Goal: Find specific page/section: Find specific page/section

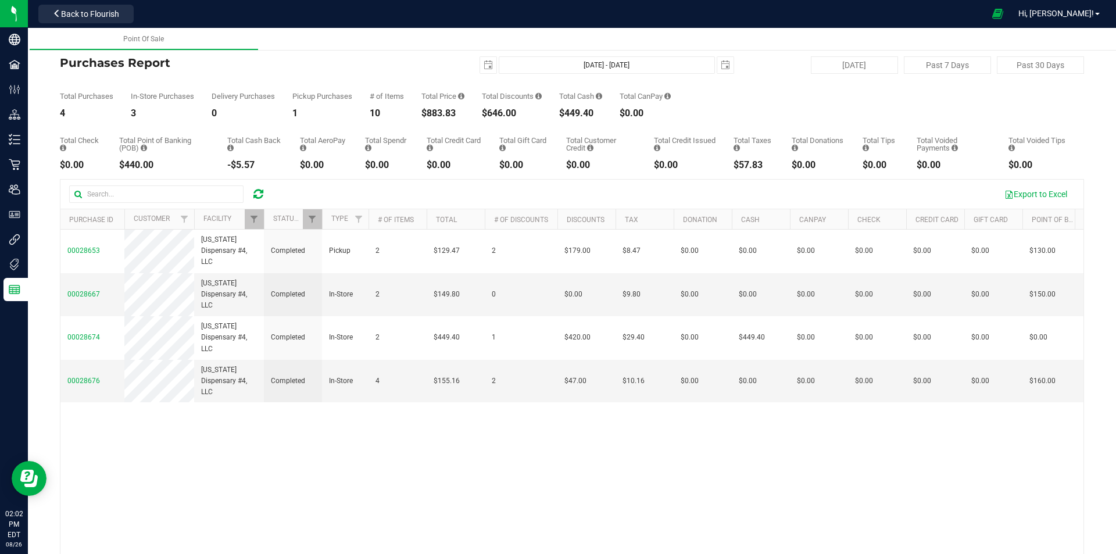
click at [260, 196] on icon at bounding box center [258, 194] width 10 height 12
click at [251, 218] on span "Filter" at bounding box center [253, 219] width 9 height 9
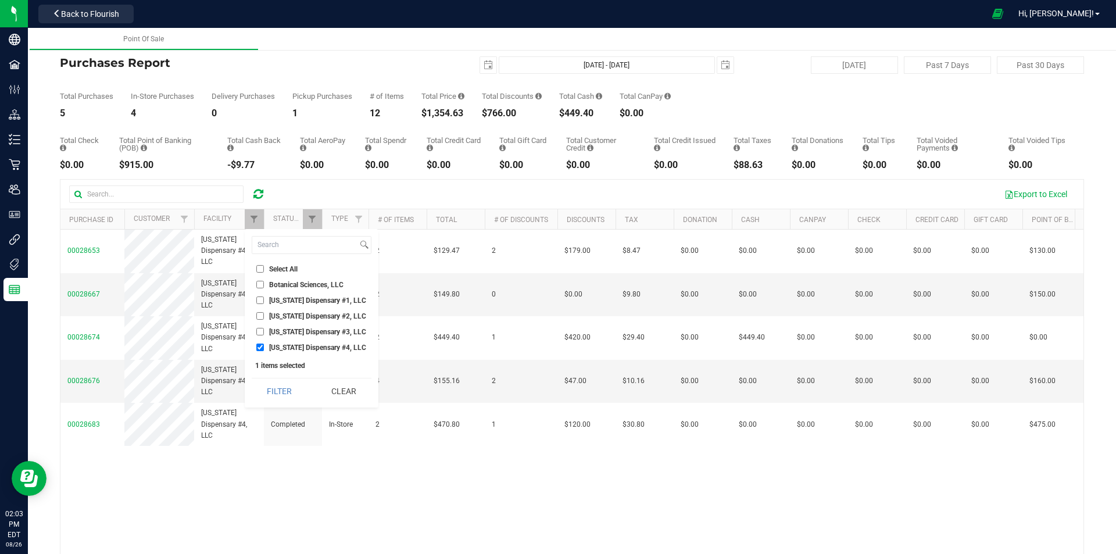
drag, startPoint x: 261, startPoint y: 332, endPoint x: 261, endPoint y: 342, distance: 10.5
click at [261, 333] on input "[US_STATE] Dispensary #3, LLC" at bounding box center [260, 332] width 8 height 8
checkbox input "true"
click at [259, 349] on input "[US_STATE] Dispensary #4, LLC" at bounding box center [260, 348] width 8 height 8
checkbox input "false"
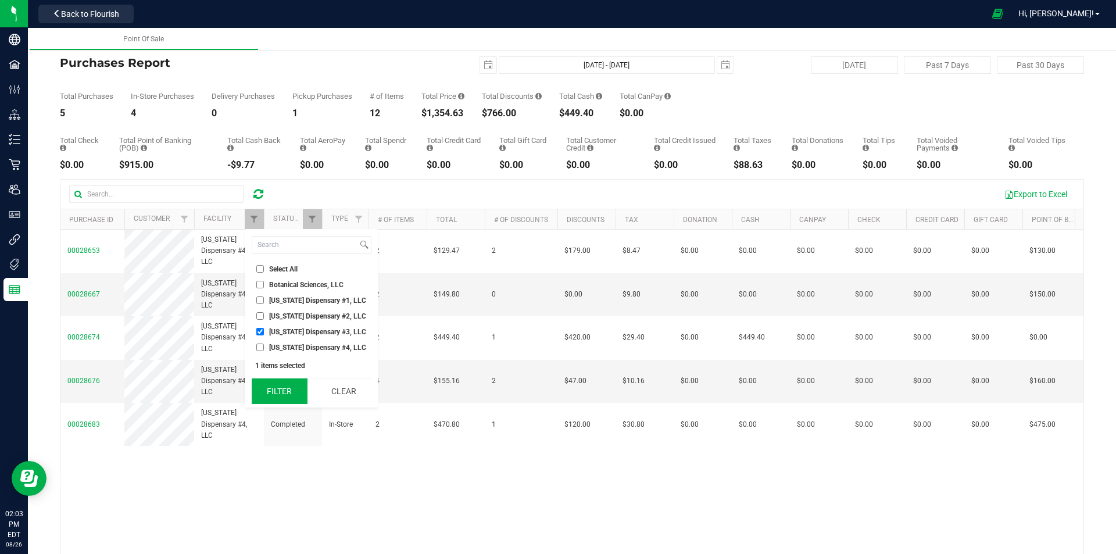
click at [278, 388] on button "Filter" at bounding box center [280, 391] width 56 height 26
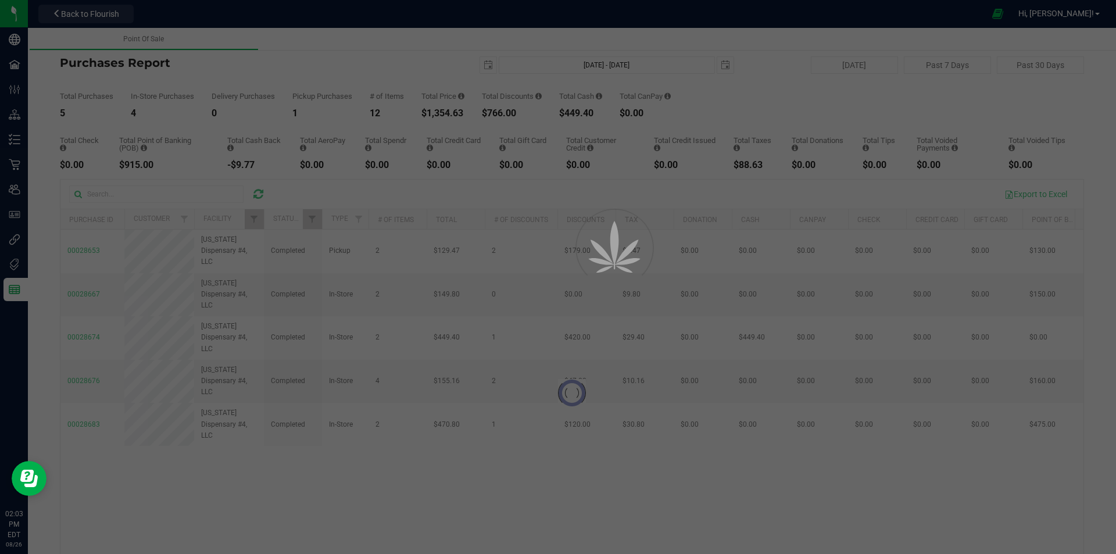
checkbox input "true"
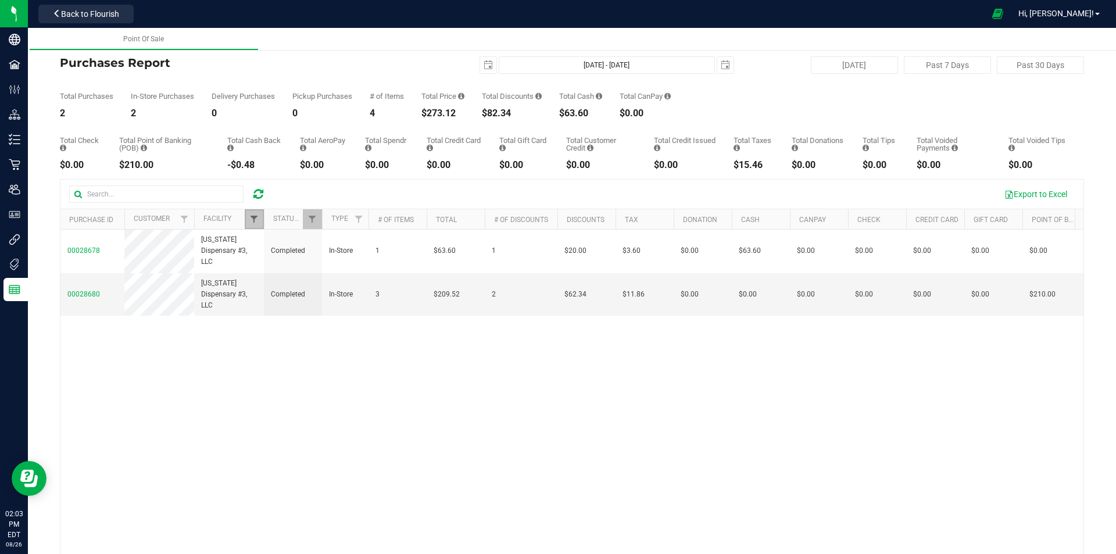
click at [251, 216] on span "Filter" at bounding box center [253, 219] width 9 height 9
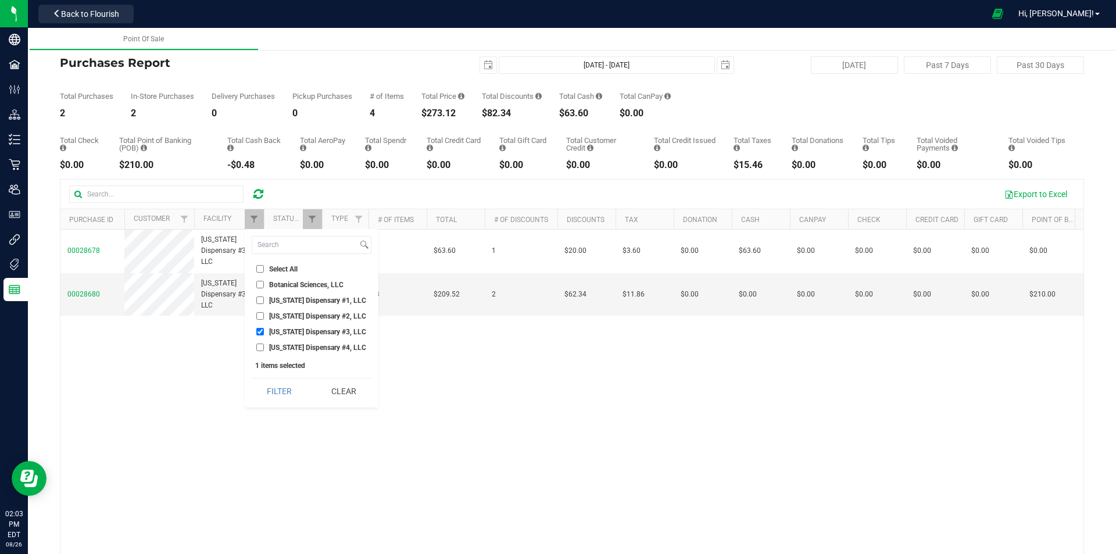
click at [262, 315] on input "[US_STATE] Dispensary #2, LLC" at bounding box center [260, 316] width 8 height 8
checkbox input "true"
click at [259, 330] on input "[US_STATE] Dispensary #3, LLC" at bounding box center [260, 332] width 8 height 8
checkbox input "false"
click at [276, 390] on button "Filter" at bounding box center [280, 391] width 56 height 26
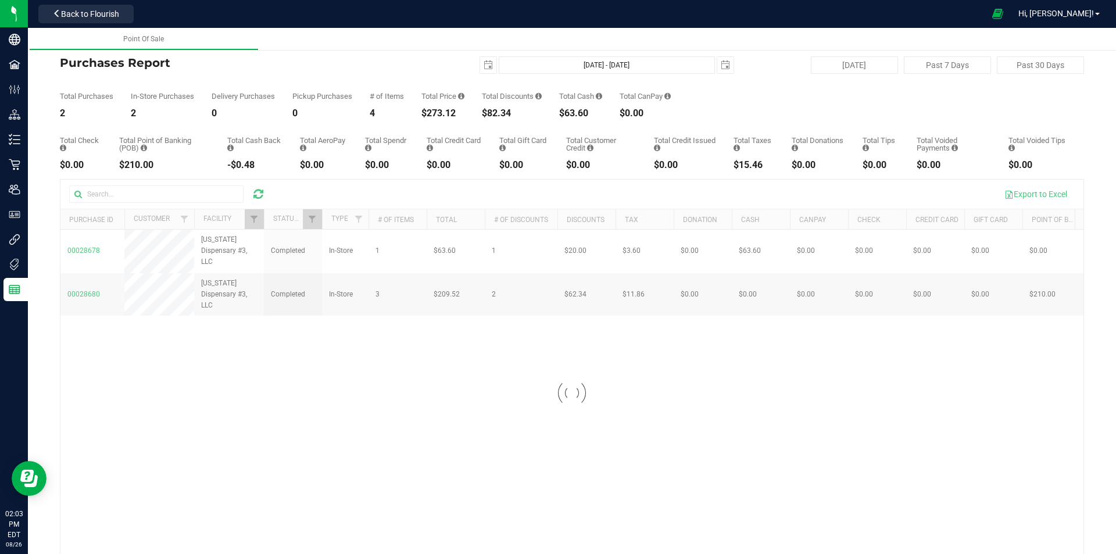
checkbox input "true"
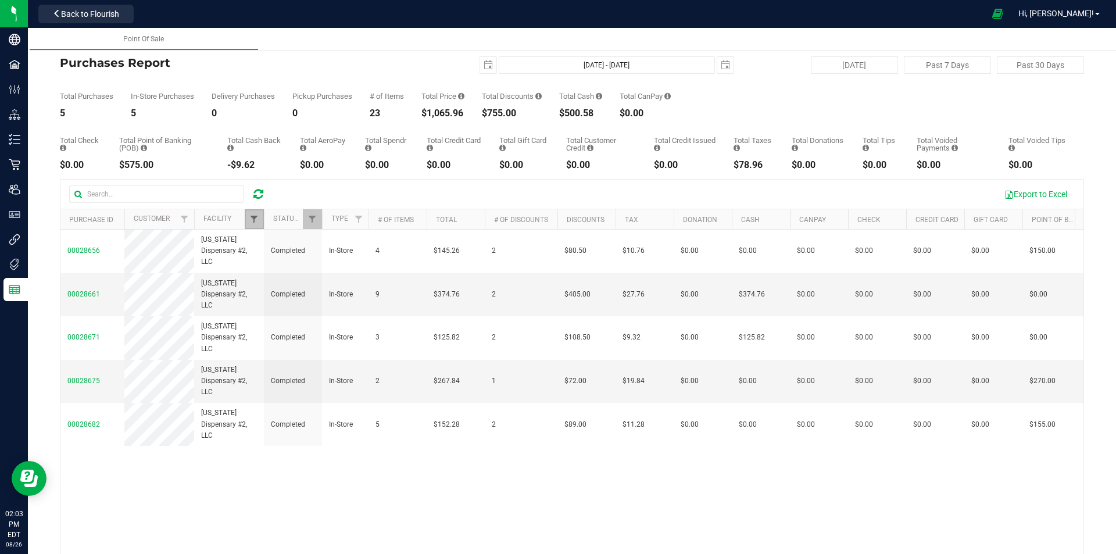
click at [258, 220] on span "Filter" at bounding box center [253, 219] width 9 height 9
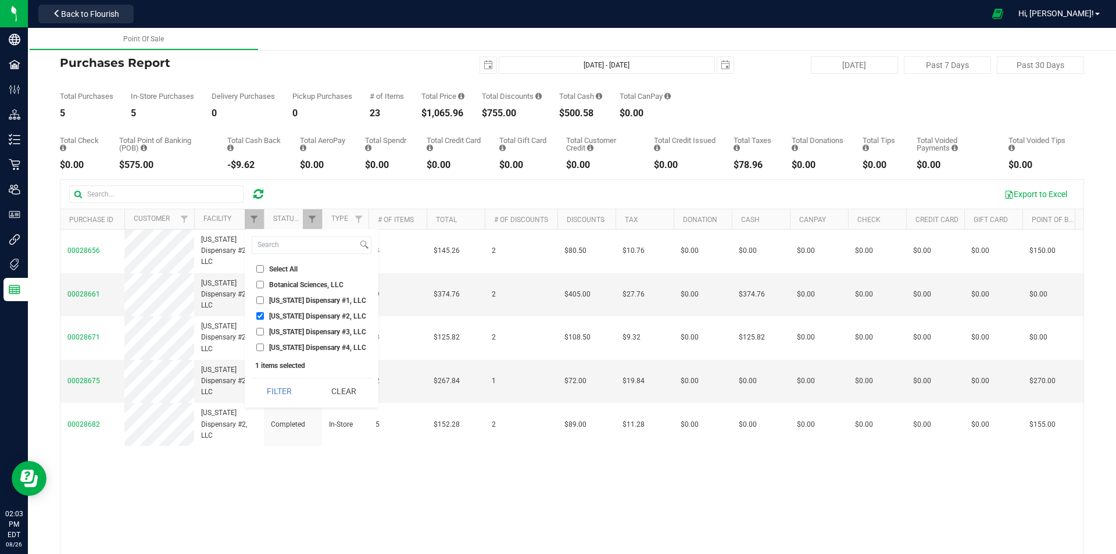
click at [260, 301] on input "[US_STATE] Dispensary #1, LLC" at bounding box center [260, 301] width 8 height 8
checkbox input "true"
click at [262, 317] on input "[US_STATE] Dispensary #2, LLC" at bounding box center [260, 316] width 8 height 8
checkbox input "false"
click at [262, 392] on button "Filter" at bounding box center [280, 391] width 56 height 26
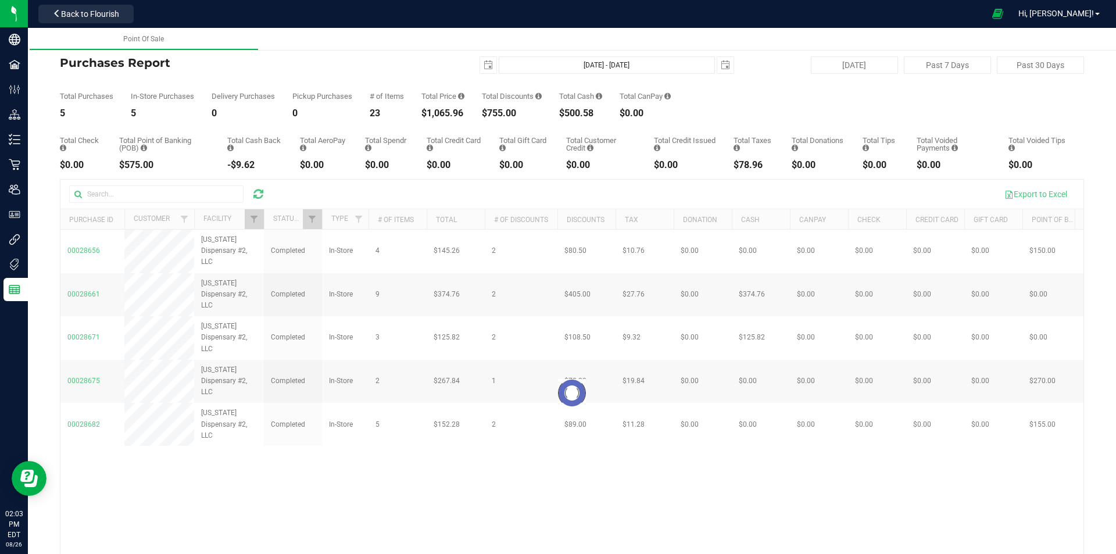
checkbox input "true"
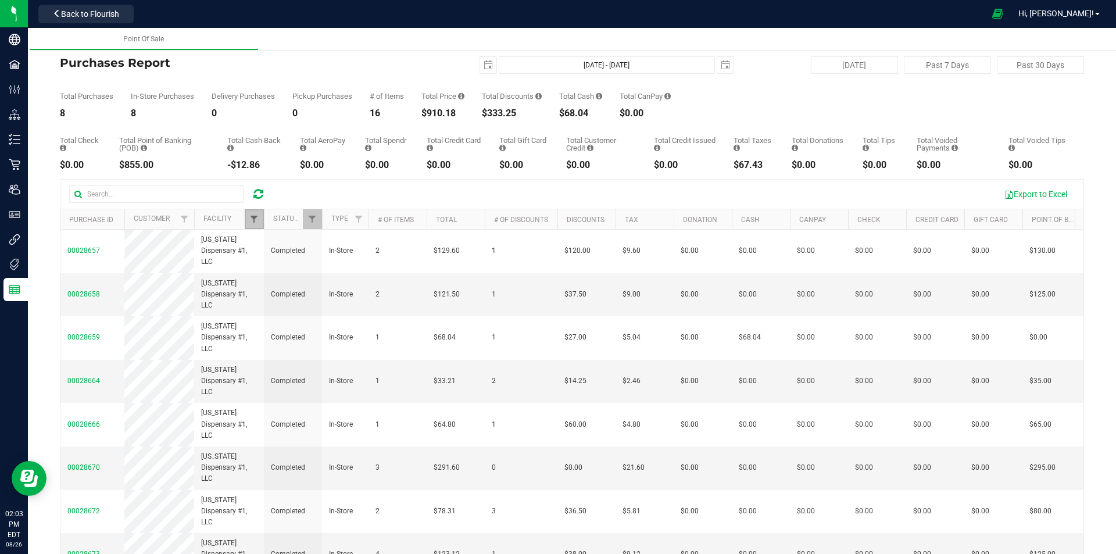
click at [251, 220] on span "Filter" at bounding box center [253, 219] width 9 height 9
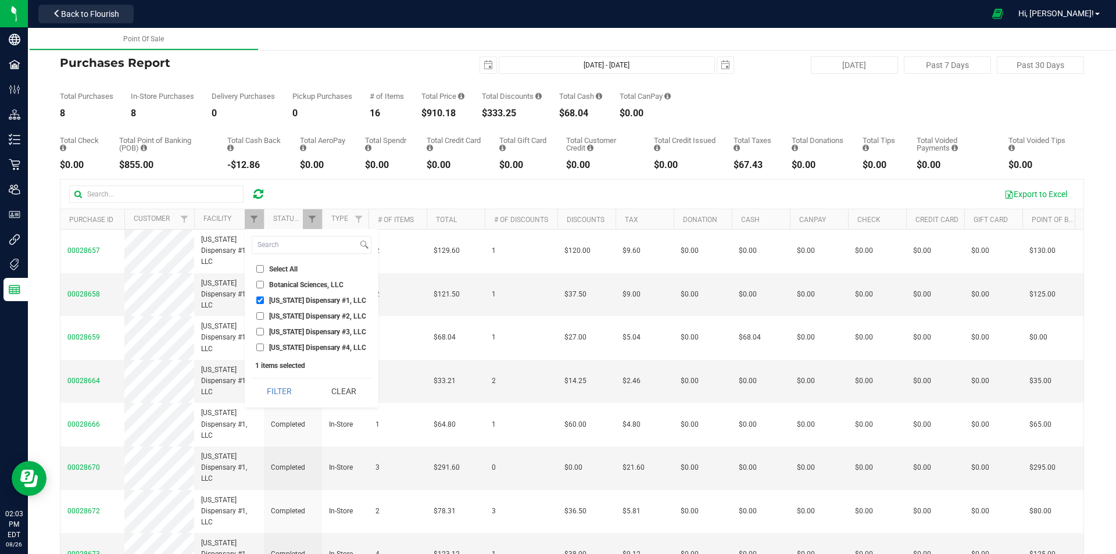
click at [259, 343] on li "[US_STATE] Dispensary #4, LLC" at bounding box center [312, 347] width 120 height 12
click at [260, 344] on input "[US_STATE] Dispensary #4, LLC" at bounding box center [260, 348] width 8 height 8
checkbox input "true"
click at [258, 298] on input "[US_STATE] Dispensary #1, LLC" at bounding box center [260, 301] width 8 height 8
checkbox input "false"
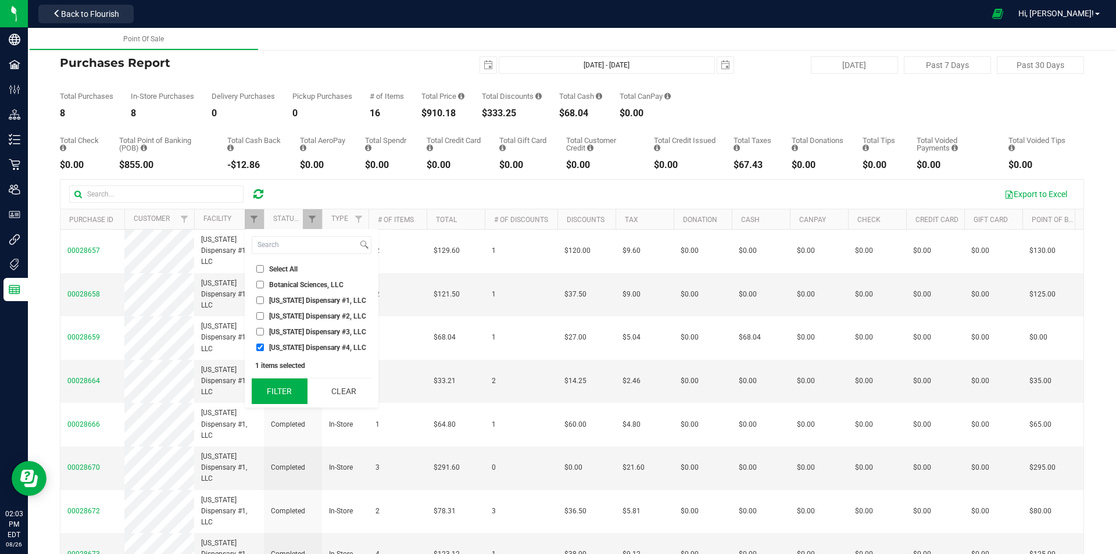
click at [276, 391] on button "Filter" at bounding box center [280, 391] width 56 height 26
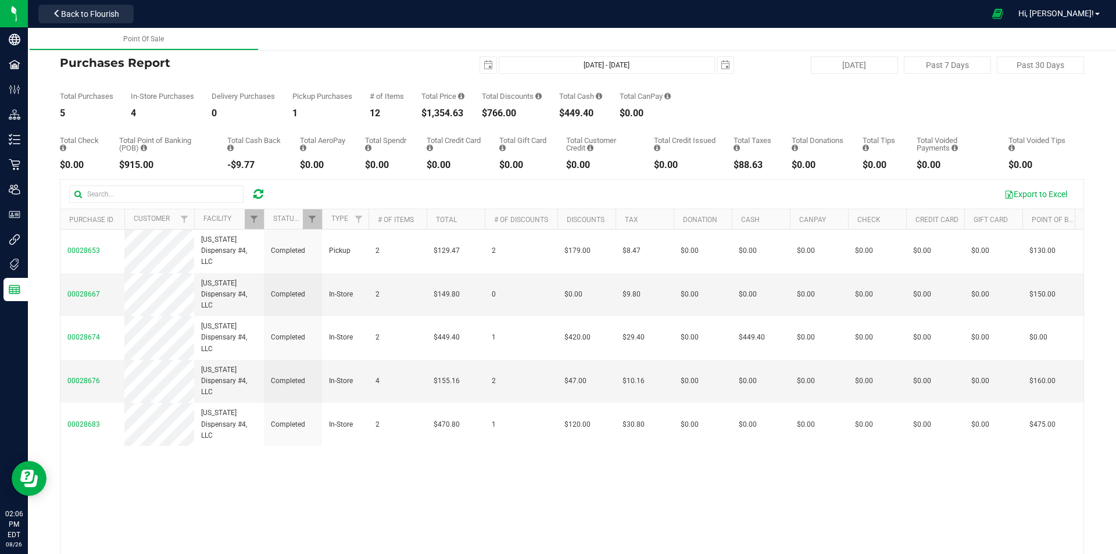
click at [259, 198] on icon at bounding box center [258, 194] width 10 height 12
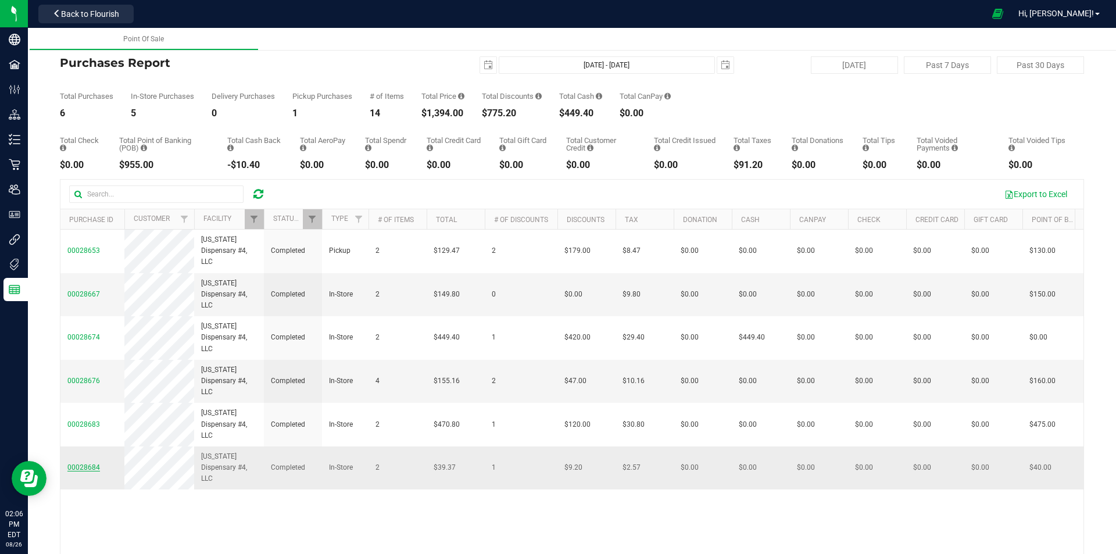
click at [78, 467] on span "00028684" at bounding box center [83, 467] width 33 height 8
click at [91, 469] on span "00028684" at bounding box center [83, 467] width 33 height 8
click at [261, 191] on icon at bounding box center [258, 194] width 10 height 12
click at [261, 197] on icon at bounding box center [258, 194] width 10 height 12
click at [256, 217] on span "Filter" at bounding box center [253, 219] width 9 height 9
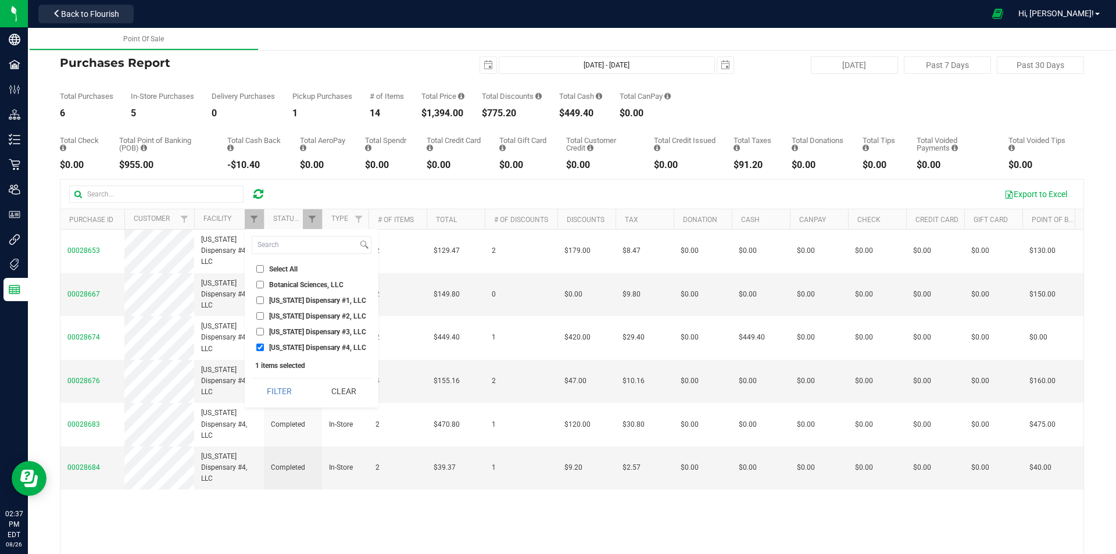
click at [273, 349] on span "[US_STATE] Dispensary #4, LLC" at bounding box center [317, 347] width 97 height 7
click at [264, 349] on input "[US_STATE] Dispensary #4, LLC" at bounding box center [260, 348] width 8 height 8
checkbox input "false"
click at [283, 306] on li "[US_STATE] Dispensary #1, LLC" at bounding box center [312, 300] width 120 height 12
click at [283, 301] on span "[US_STATE] Dispensary #1, LLC" at bounding box center [317, 300] width 97 height 7
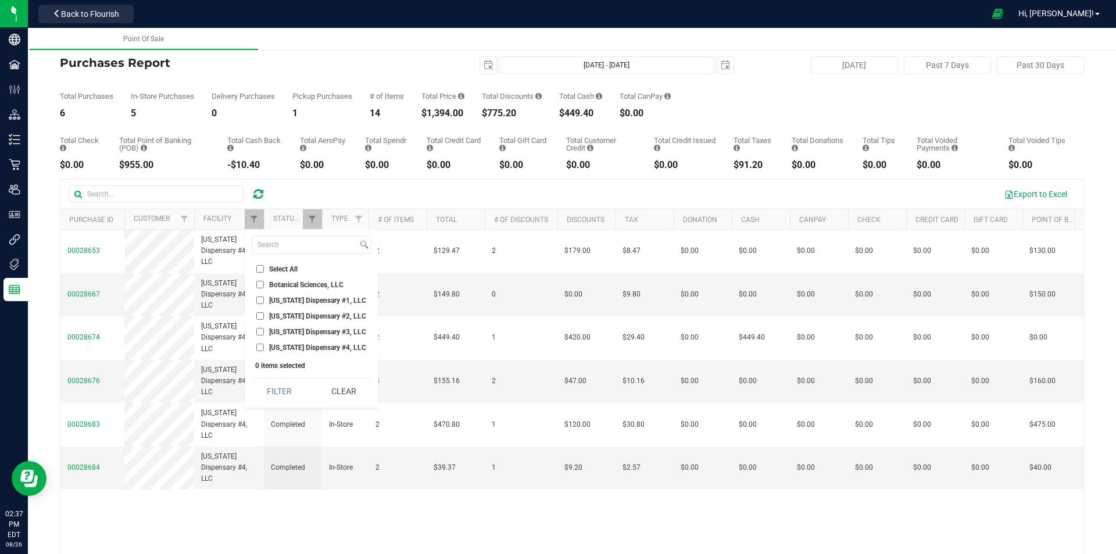
click at [264, 301] on input "[US_STATE] Dispensary #1, LLC" at bounding box center [260, 301] width 8 height 8
click at [267, 386] on button "Filter" at bounding box center [280, 391] width 56 height 26
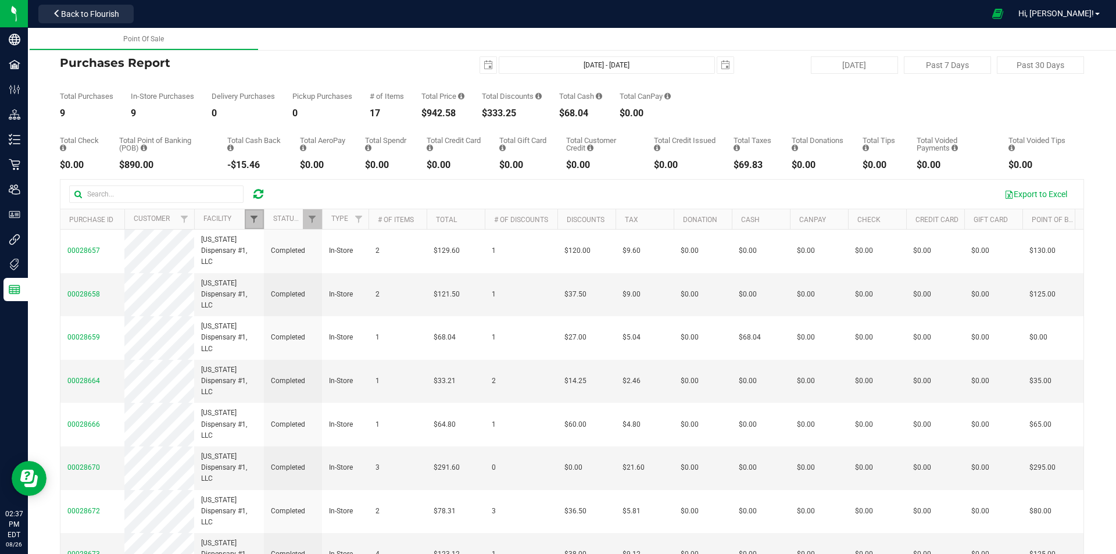
click at [255, 217] on span "Filter" at bounding box center [253, 219] width 9 height 9
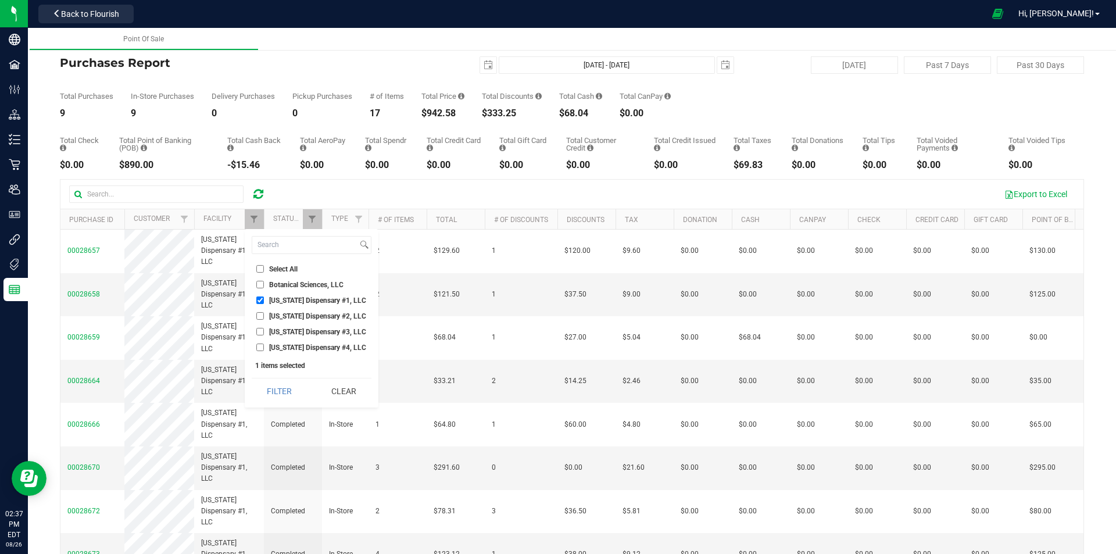
click at [277, 298] on span "[US_STATE] Dispensary #1, LLC" at bounding box center [317, 300] width 97 height 7
click at [264, 298] on input "[US_STATE] Dispensary #1, LLC" at bounding box center [260, 301] width 8 height 8
checkbox input "false"
click at [277, 307] on ul "Select All Botanical Sciences, LLC [US_STATE] Dispensary #1, LLC [US_STATE] Dis…" at bounding box center [312, 308] width 120 height 91
click at [277, 310] on li "[US_STATE] Dispensary #2, LLC" at bounding box center [312, 316] width 120 height 12
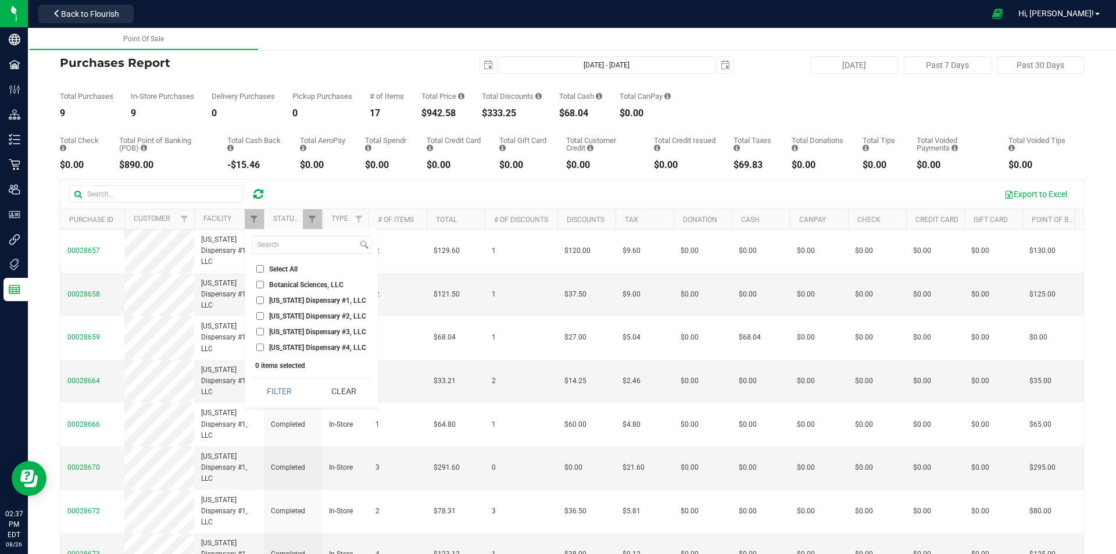
click at [270, 313] on span "[US_STATE] Dispensary #2, LLC" at bounding box center [317, 316] width 97 height 7
click at [264, 313] on input "[US_STATE] Dispensary #2, LLC" at bounding box center [260, 316] width 8 height 8
click at [274, 399] on button "Filter" at bounding box center [280, 391] width 56 height 26
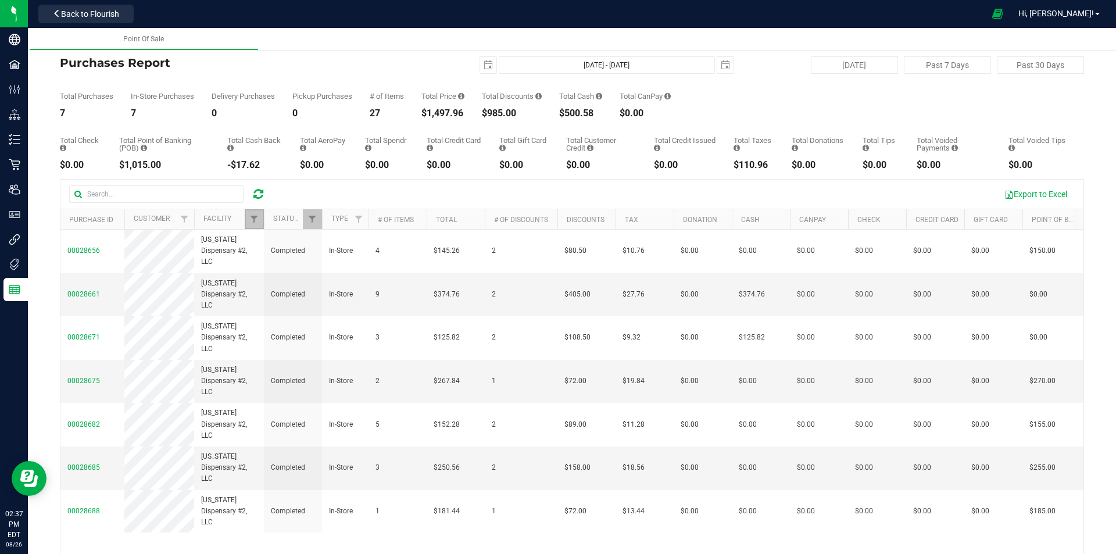
click at [260, 217] on link "Filter" at bounding box center [254, 219] width 19 height 20
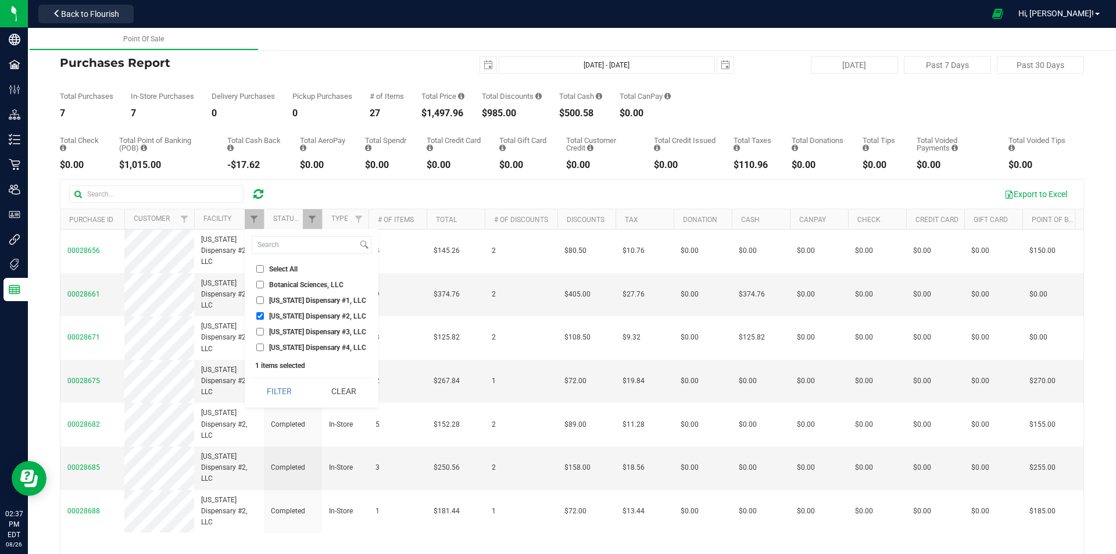
click at [299, 316] on span "[US_STATE] Dispensary #2, LLC" at bounding box center [317, 316] width 97 height 7
click at [264, 316] on input "[US_STATE] Dispensary #2, LLC" at bounding box center [260, 316] width 8 height 8
checkbox input "false"
click at [302, 353] on li "[US_STATE] Dispensary #4, LLC" at bounding box center [312, 347] width 120 height 12
click at [269, 348] on span "[US_STATE] Dispensary #4, LLC" at bounding box center [317, 347] width 97 height 7
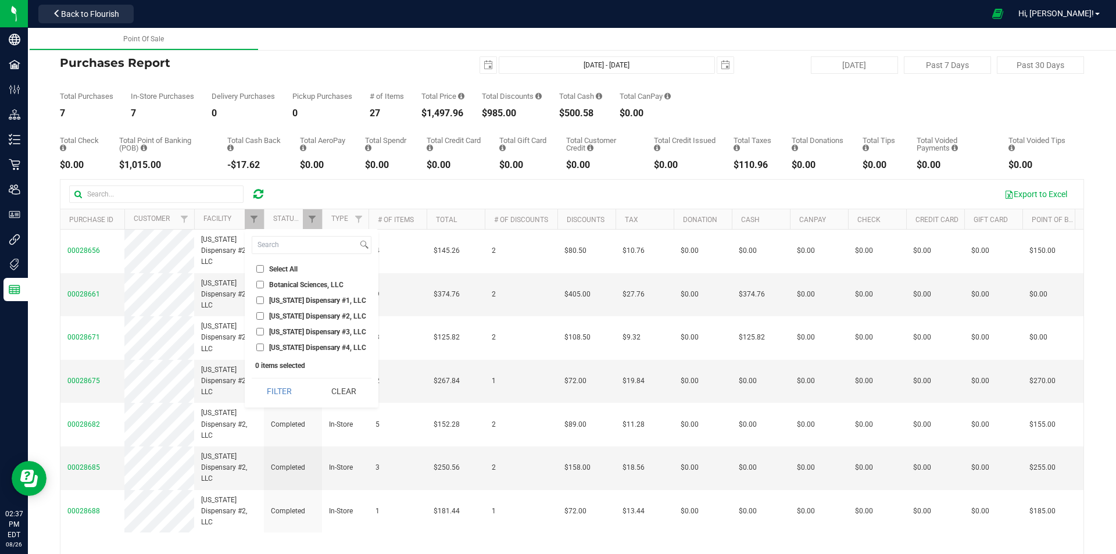
click at [264, 348] on input "[US_STATE] Dispensary #4, LLC" at bounding box center [260, 348] width 8 height 8
checkbox input "true"
click at [275, 397] on button "Filter" at bounding box center [280, 391] width 56 height 26
